Goal: Task Accomplishment & Management: Manage account settings

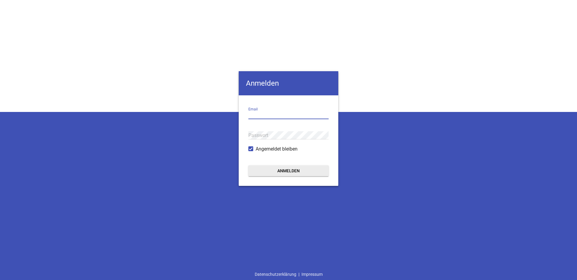
click at [280, 113] on input "email" at bounding box center [288, 115] width 80 height 8
type input "[PERSON_NAME][EMAIL_ADDRESS][PERSON_NAME][DOMAIN_NAME]"
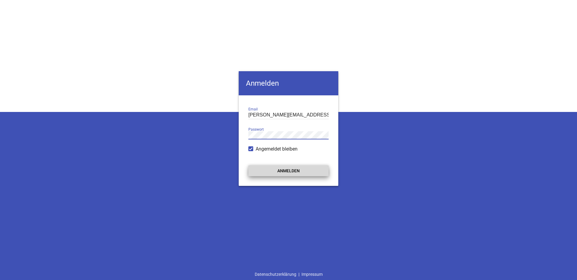
click at [298, 172] on button "Anmelden" at bounding box center [288, 170] width 80 height 11
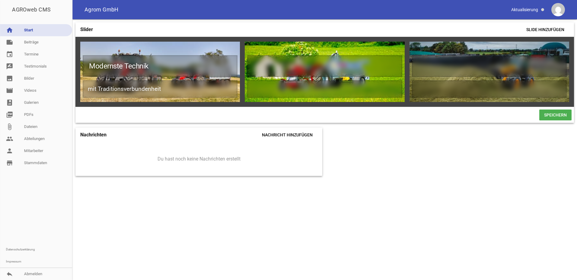
click at [420, 210] on div "Slider Slide hinzufügen Modernste Technik mit Traditionsverbundenheit games del…" at bounding box center [324, 149] width 505 height 261
click at [32, 41] on link "note Beiträge" at bounding box center [36, 42] width 72 height 12
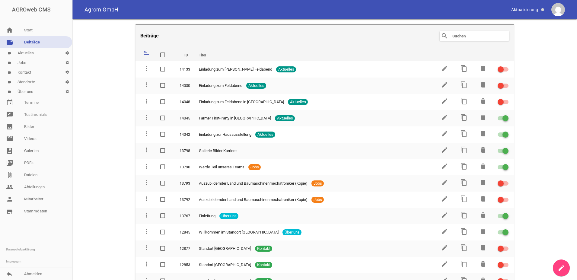
click at [32, 75] on link "label Kontakt settings" at bounding box center [36, 73] width 72 height 10
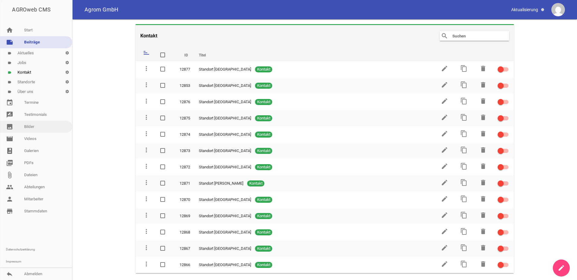
click at [33, 129] on link "image Bilder" at bounding box center [36, 127] width 72 height 12
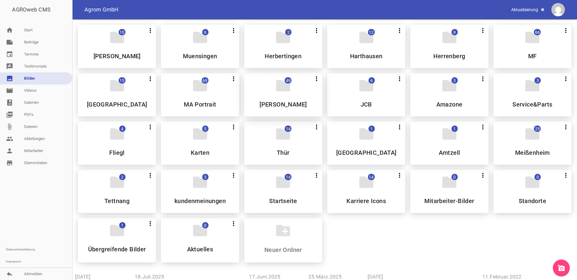
click at [281, 92] on icon "folder" at bounding box center [283, 85] width 17 height 17
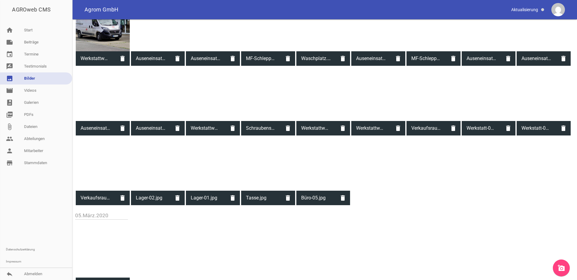
scroll to position [422, 0]
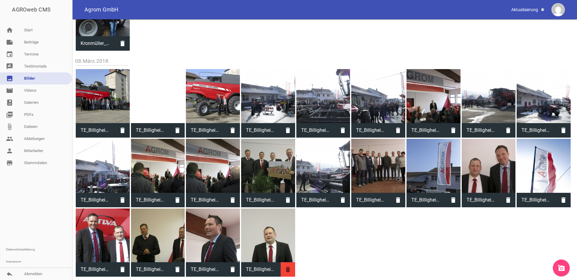
click at [289, 268] on icon "delete" at bounding box center [288, 269] width 14 height 14
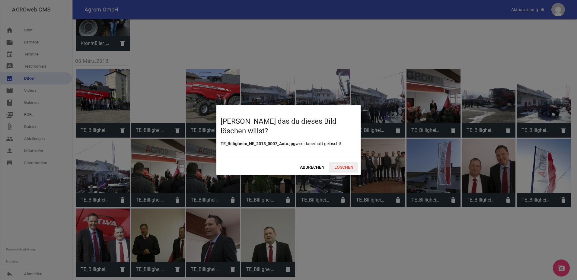
click at [339, 165] on span "Löschen" at bounding box center [343, 167] width 29 height 11
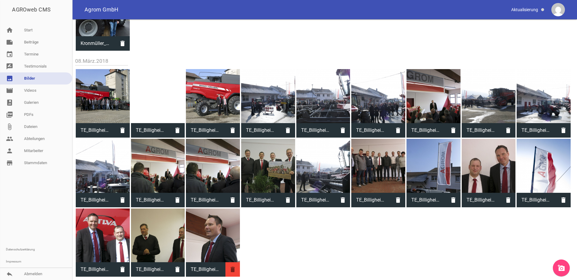
click at [234, 270] on icon "delete" at bounding box center [232, 269] width 14 height 14
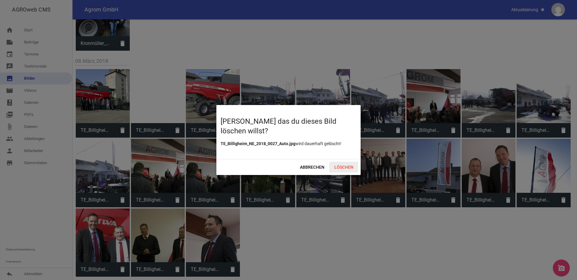
drag, startPoint x: 341, startPoint y: 166, endPoint x: 326, endPoint y: 181, distance: 21.6
click at [341, 166] on span "Löschen" at bounding box center [343, 167] width 29 height 11
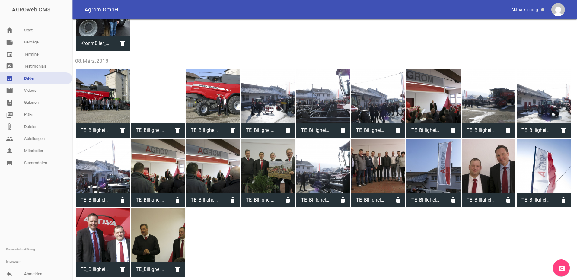
scroll to position [425, 0]
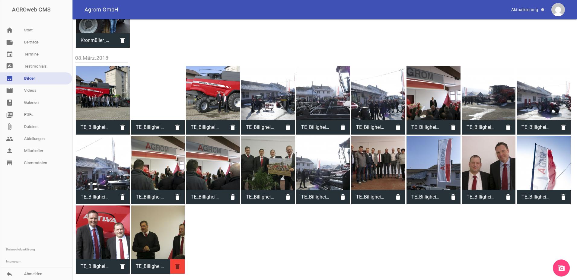
click at [178, 267] on icon "delete" at bounding box center [177, 266] width 14 height 14
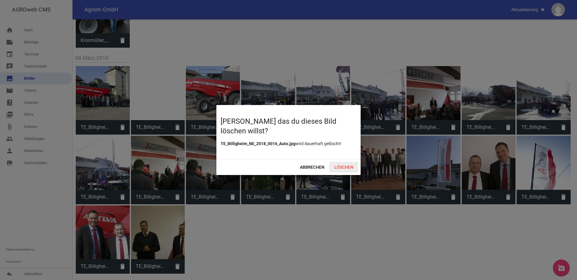
click at [342, 166] on span "Löschen" at bounding box center [343, 167] width 29 height 11
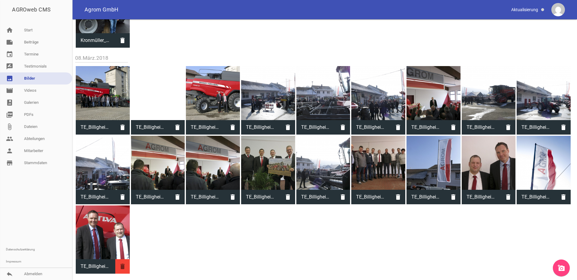
click at [121, 266] on icon "delete" at bounding box center [122, 266] width 14 height 14
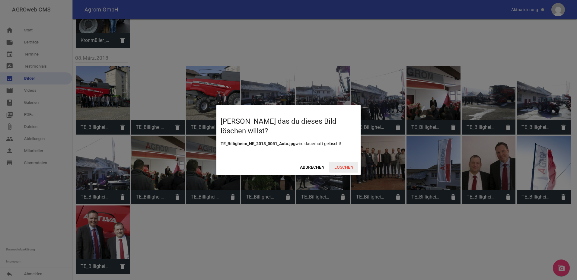
click at [344, 167] on span "Löschen" at bounding box center [343, 167] width 29 height 11
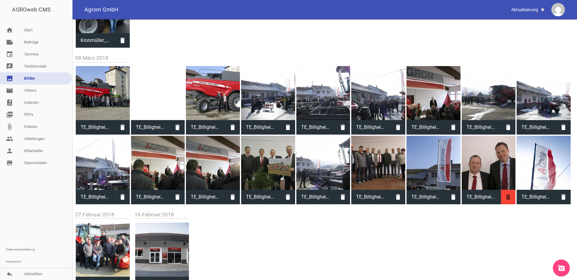
click at [506, 196] on icon "delete" at bounding box center [508, 197] width 14 height 14
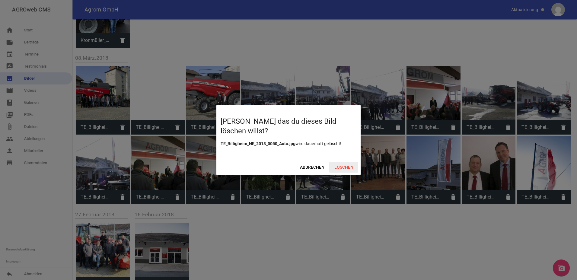
click at [343, 165] on span "Löschen" at bounding box center [343, 167] width 29 height 11
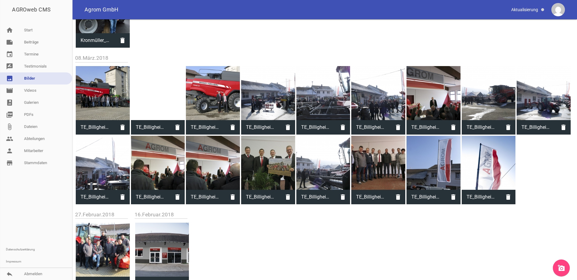
click at [478, 163] on div at bounding box center [489, 163] width 54 height 54
type input "TE_Billigheim_NE_2018_0057_Auto.jpg"
type input "4000"
type input "2664"
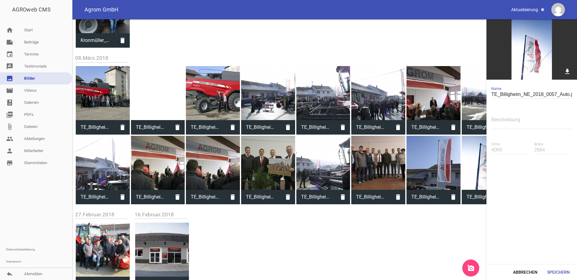
click at [429, 171] on div at bounding box center [433, 163] width 54 height 54
type input "TE_Billigheim_NE_2018_0040_Auto.jpg"
type input "2664"
type input "4000"
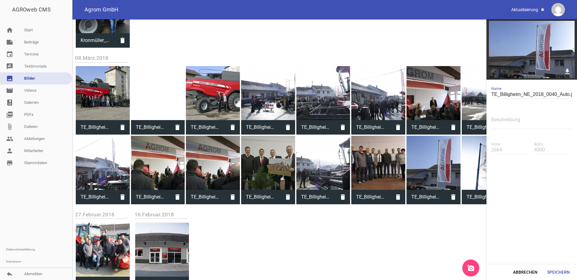
click at [375, 174] on div at bounding box center [378, 163] width 54 height 54
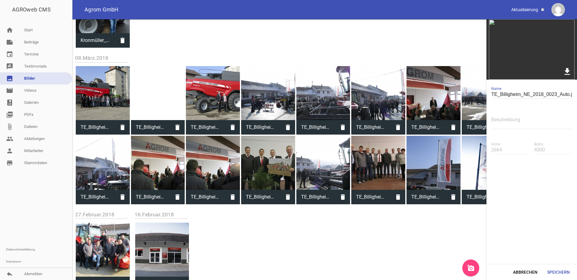
click at [569, 71] on icon "download" at bounding box center [566, 71] width 9 height 9
click at [396, 197] on icon "delete" at bounding box center [398, 197] width 14 height 14
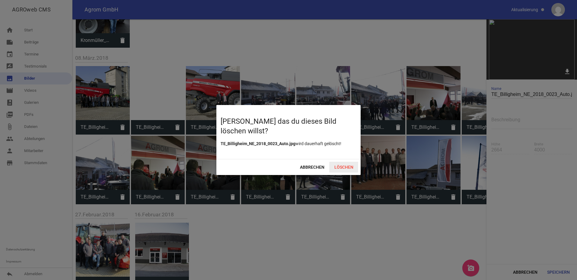
click at [346, 166] on span "Löschen" at bounding box center [343, 167] width 29 height 11
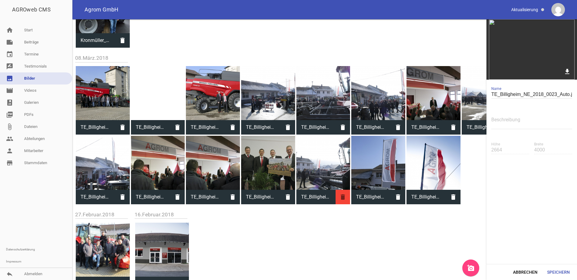
click at [342, 196] on icon "delete" at bounding box center [343, 197] width 14 height 14
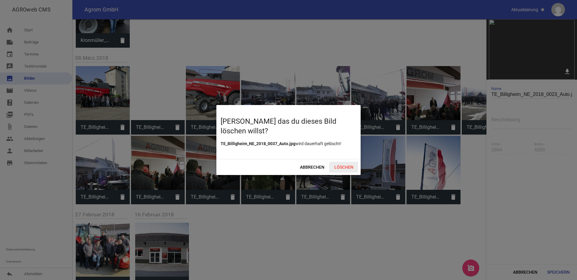
click at [345, 167] on span "Löschen" at bounding box center [343, 167] width 29 height 11
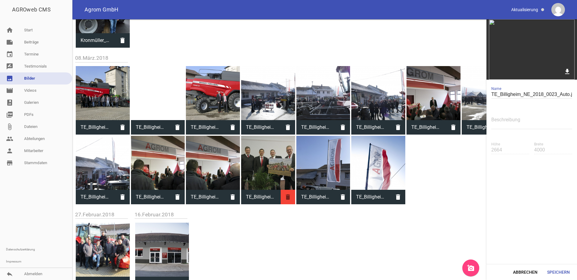
click at [288, 199] on icon "delete" at bounding box center [288, 197] width 14 height 14
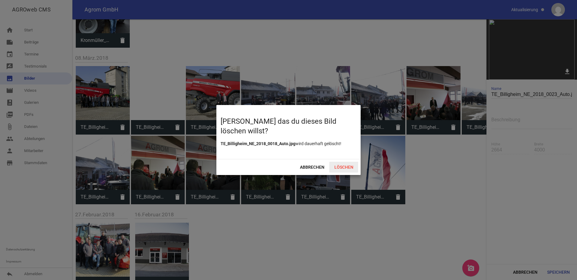
click at [340, 168] on span "Löschen" at bounding box center [343, 167] width 29 height 11
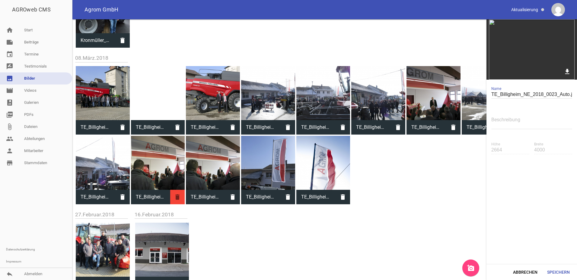
click at [177, 198] on icon "delete" at bounding box center [177, 197] width 14 height 14
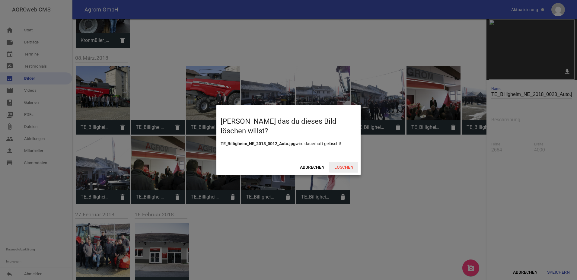
click at [338, 167] on span "Löschen" at bounding box center [343, 167] width 29 height 11
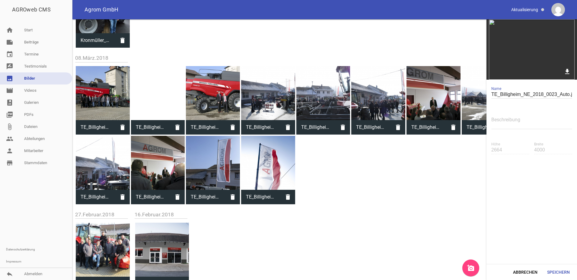
click at [176, 198] on icon "delete" at bounding box center [177, 197] width 14 height 14
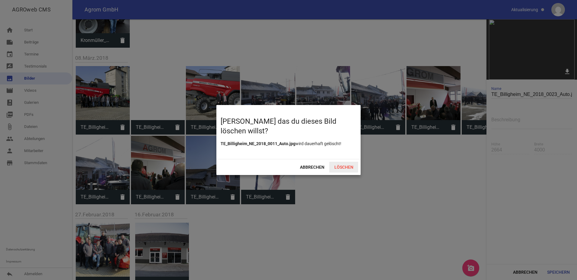
click at [340, 165] on span "Löschen" at bounding box center [343, 167] width 29 height 11
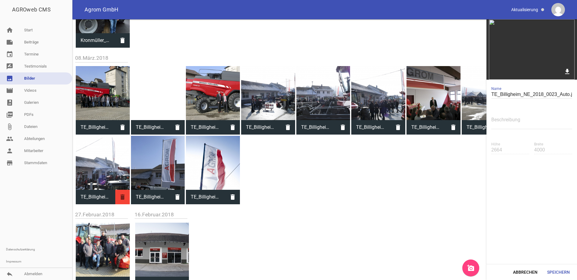
click at [121, 198] on icon "delete" at bounding box center [122, 197] width 14 height 14
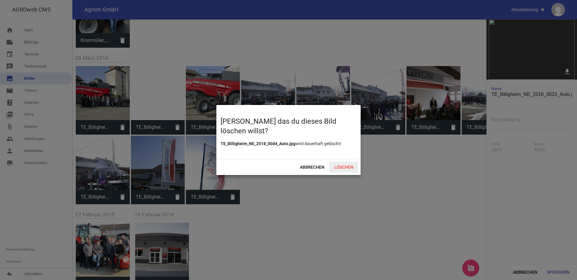
click at [336, 167] on span "Löschen" at bounding box center [343, 167] width 29 height 11
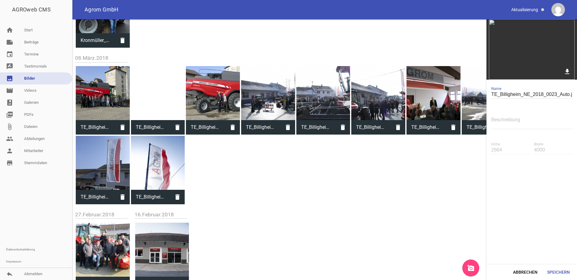
click at [102, 94] on div at bounding box center [103, 93] width 54 height 54
click at [528, 55] on img at bounding box center [531, 49] width 91 height 60
click at [123, 125] on icon "delete" at bounding box center [122, 127] width 14 height 14
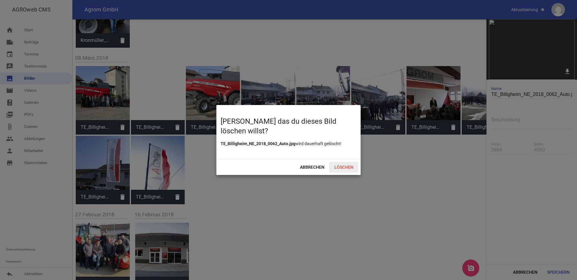
click at [349, 167] on span "Löschen" at bounding box center [343, 167] width 29 height 11
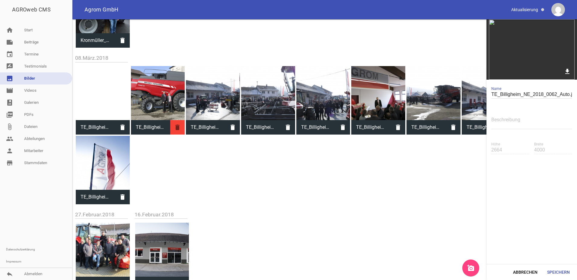
click at [180, 128] on icon "delete" at bounding box center [177, 127] width 14 height 14
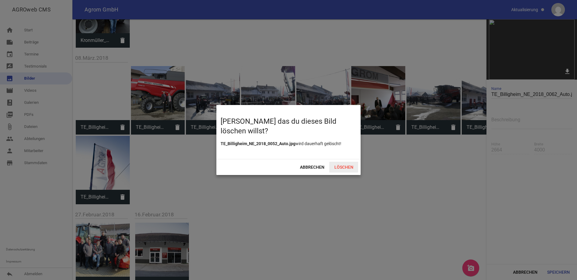
click at [337, 163] on span "Löschen" at bounding box center [343, 167] width 29 height 11
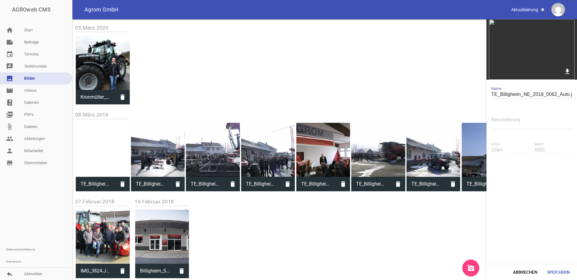
scroll to position [369, 0]
click at [120, 178] on icon "delete" at bounding box center [122, 184] width 14 height 14
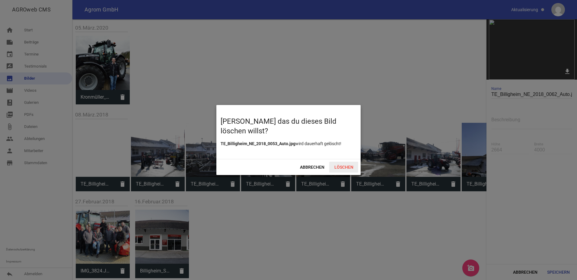
click at [347, 164] on span "Löschen" at bounding box center [343, 167] width 29 height 11
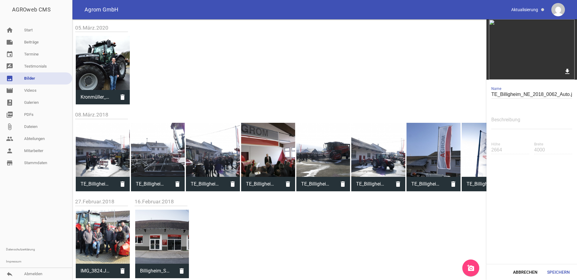
click at [101, 61] on div at bounding box center [103, 63] width 54 height 54
type input "Kronmüller_Daniel_2020.JPG"
type input "4000"
type input "6016"
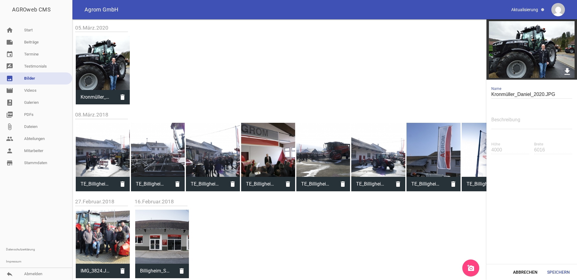
click at [567, 70] on icon "download" at bounding box center [566, 71] width 9 height 9
click at [125, 182] on icon "delete" at bounding box center [122, 184] width 14 height 14
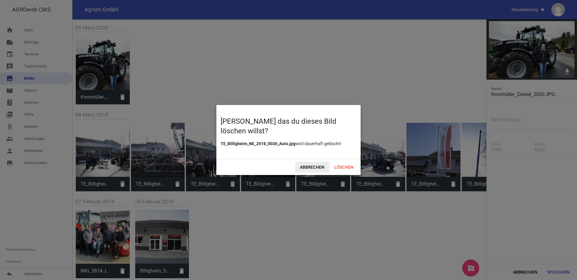
click at [309, 167] on span "Abbrechen" at bounding box center [312, 167] width 34 height 11
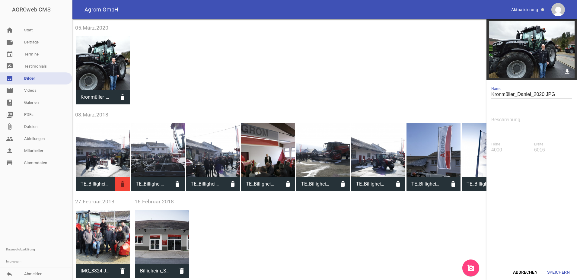
click at [121, 185] on icon "delete" at bounding box center [122, 184] width 14 height 14
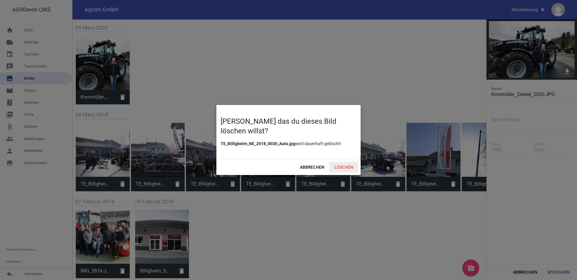
click at [350, 164] on span "Löschen" at bounding box center [343, 167] width 29 height 11
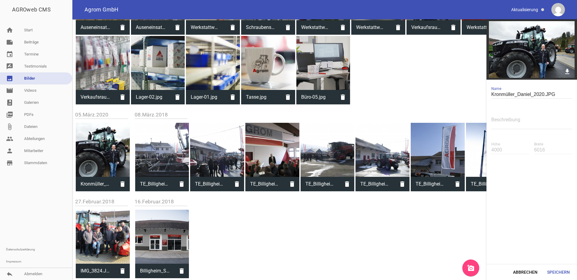
scroll to position [282, 0]
click at [183, 185] on icon "delete" at bounding box center [181, 184] width 14 height 14
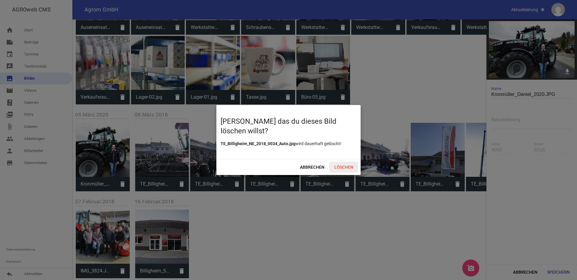
click at [345, 166] on span "Löschen" at bounding box center [343, 167] width 29 height 11
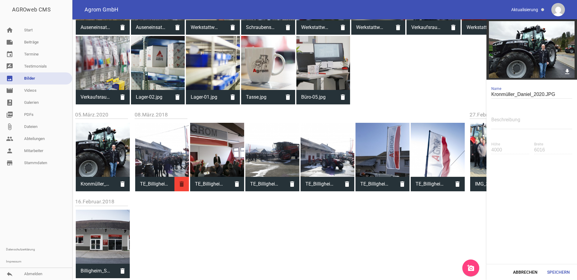
click at [183, 184] on icon "delete" at bounding box center [181, 184] width 14 height 14
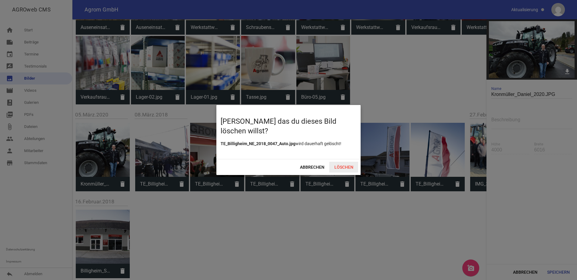
click at [348, 166] on span "Löschen" at bounding box center [343, 167] width 29 height 11
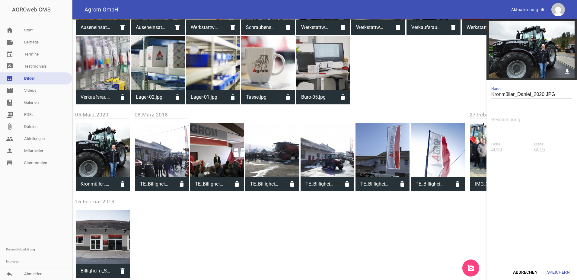
scroll to position [195, 0]
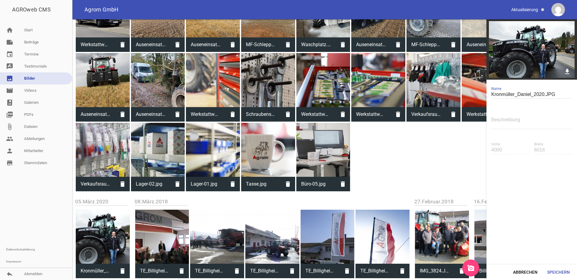
click at [181, 272] on icon "delete" at bounding box center [181, 271] width 14 height 14
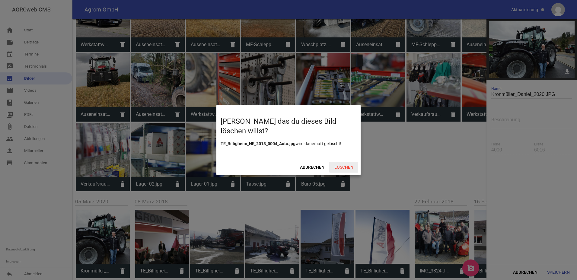
click at [347, 167] on span "Löschen" at bounding box center [343, 167] width 29 height 11
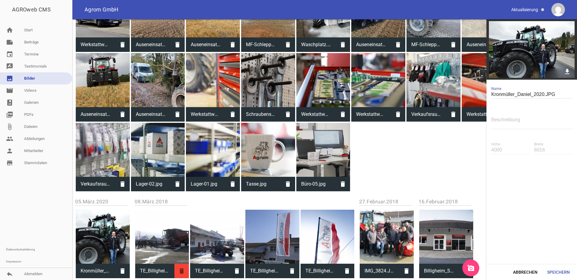
click at [183, 271] on icon "delete" at bounding box center [181, 271] width 14 height 14
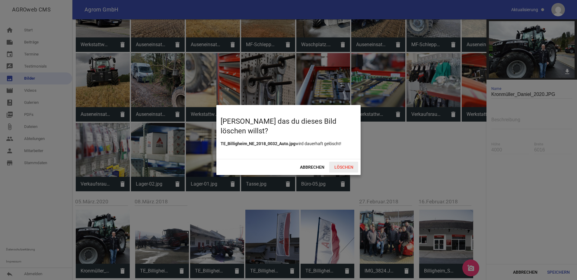
click at [347, 168] on span "Löschen" at bounding box center [343, 167] width 29 height 11
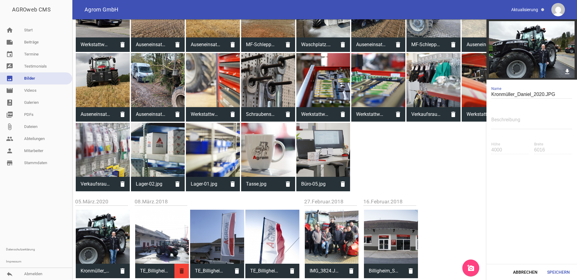
click at [184, 271] on icon "delete" at bounding box center [181, 271] width 14 height 14
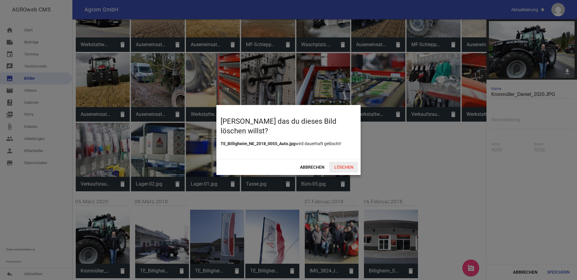
click at [341, 165] on span "Löschen" at bounding box center [343, 167] width 29 height 11
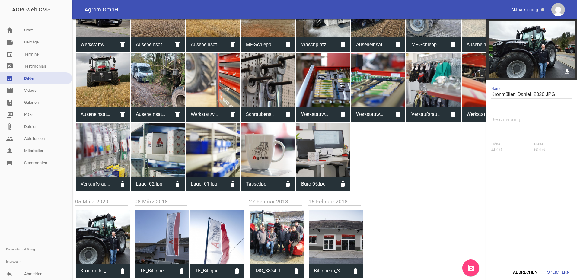
click at [338, 246] on div at bounding box center [336, 237] width 54 height 54
type input "Billigheim_Slider_Seite_2.jpg"
type input "1713"
type input "4961"
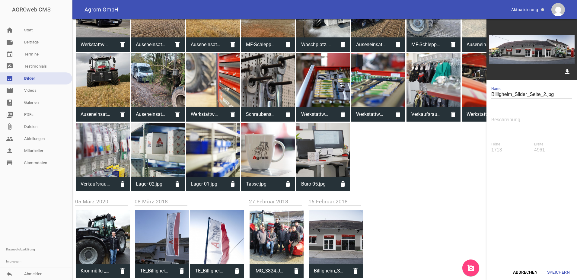
drag, startPoint x: 405, startPoint y: 212, endPoint x: 390, endPoint y: 214, distance: 15.6
click at [405, 212] on div "subdirectory_arrow_left Zurück create_new_folder 06.Juni.2025 Außenansicht.jpg …" at bounding box center [324, 52] width 505 height 456
click at [281, 236] on div at bounding box center [277, 237] width 54 height 54
type input "IMG_3824.JPG"
type input "3000"
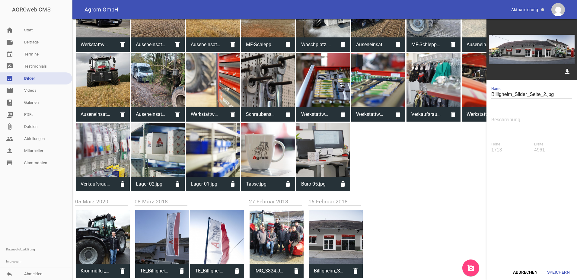
type input "4000"
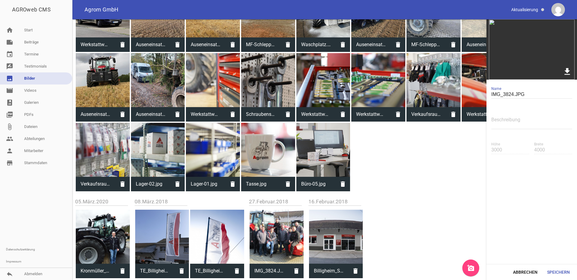
click at [566, 70] on icon "download" at bounding box center [566, 71] width 9 height 9
click at [417, 190] on div "Werkstattwagen.jpg delete Auseneinsatz-03.jpg delete Auseneinsatz-02.jpg delete…" at bounding box center [324, 87] width 499 height 210
click at [296, 270] on icon "delete" at bounding box center [296, 271] width 14 height 14
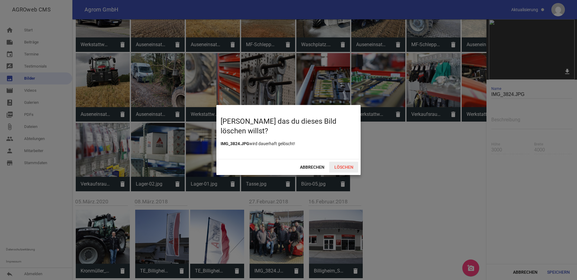
click at [349, 166] on span "Löschen" at bounding box center [343, 167] width 29 height 11
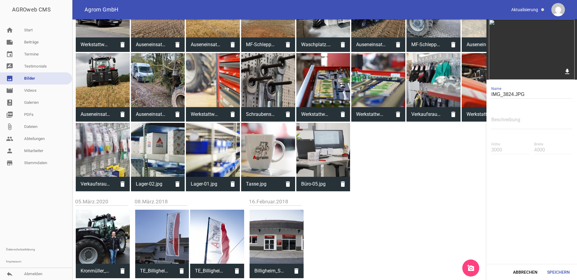
click at [328, 237] on div "subdirectory_arrow_left Zurück create_new_folder 06.Juni.2025 Außenansicht.jpg …" at bounding box center [324, 52] width 505 height 456
click at [369, 233] on div "subdirectory_arrow_left Zurück create_new_folder 06.Juni.2025 Außenansicht.jpg …" at bounding box center [324, 52] width 505 height 456
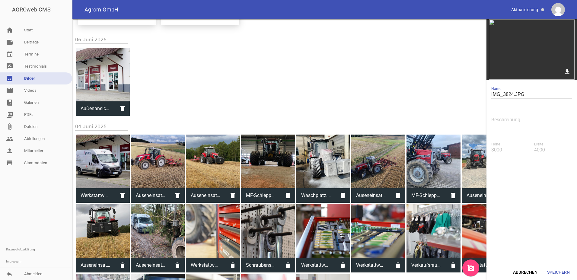
scroll to position [0, 0]
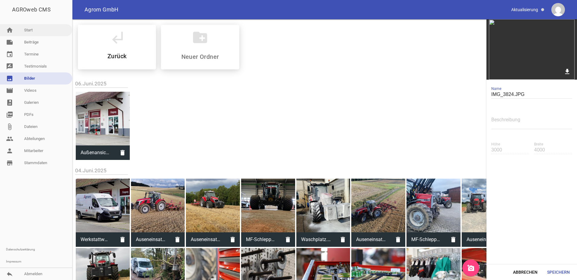
click at [26, 28] on link "home Start" at bounding box center [36, 30] width 72 height 12
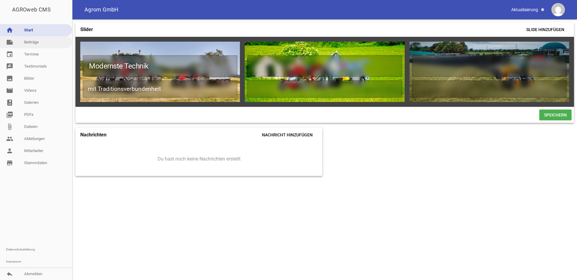
click at [37, 45] on link "note Beiträge" at bounding box center [36, 42] width 72 height 12
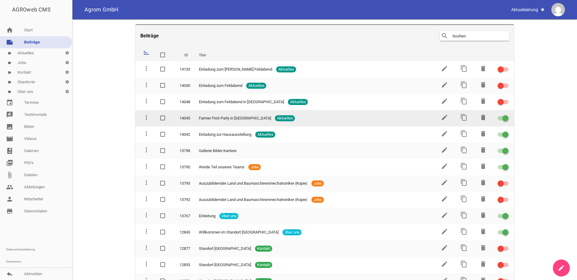
click at [502, 119] on div at bounding box center [505, 118] width 6 height 6
click at [507, 115] on input "checkbox" at bounding box center [507, 115] width 0 height 0
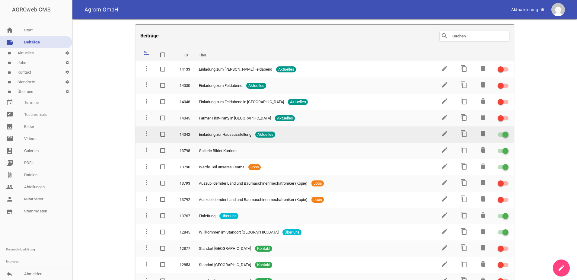
click at [498, 135] on div at bounding box center [503, 134] width 11 height 4
click at [507, 131] on input "checkbox" at bounding box center [507, 131] width 0 height 0
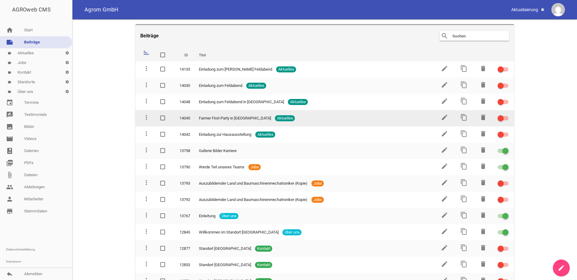
click at [508, 114] on td at bounding box center [503, 118] width 22 height 16
click at [502, 119] on div at bounding box center [503, 118] width 11 height 4
click at [507, 115] on input "checkbox" at bounding box center [507, 115] width 0 height 0
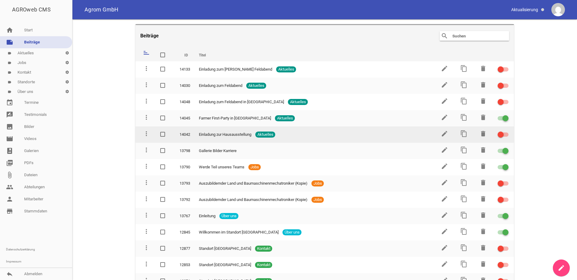
click at [502, 134] on div at bounding box center [503, 134] width 11 height 4
click at [507, 131] on input "checkbox" at bounding box center [507, 131] width 0 height 0
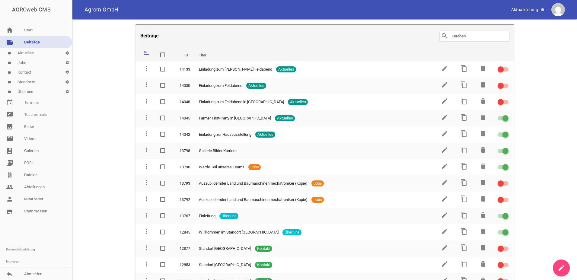
click at [88, 61] on main "Beiträge search clear sort ID Titel delete more_vert 14133 Einladung zum [PERSO…" at bounding box center [324, 149] width 505 height 261
